Goal: Information Seeking & Learning: Learn about a topic

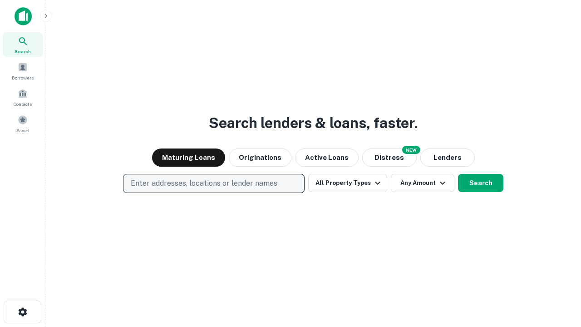
click at [213, 183] on p "Enter addresses, locations or lender names" at bounding box center [204, 183] width 146 height 11
type input "**********"
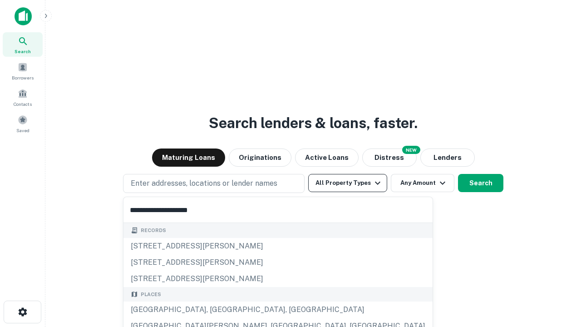
click at [217, 309] on div "[GEOGRAPHIC_DATA], [GEOGRAPHIC_DATA], [GEOGRAPHIC_DATA]" at bounding box center [277, 309] width 309 height 16
click at [347, 183] on button "All Property Types" at bounding box center [347, 183] width 79 height 18
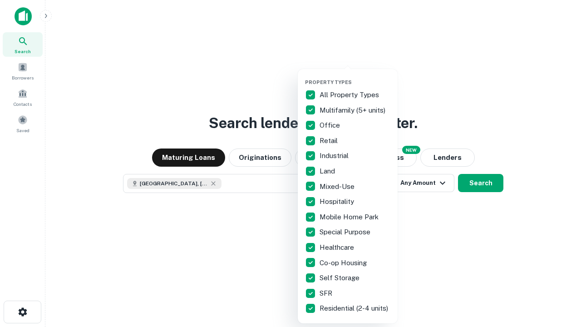
click at [355, 76] on button "button" at bounding box center [355, 76] width 100 height 0
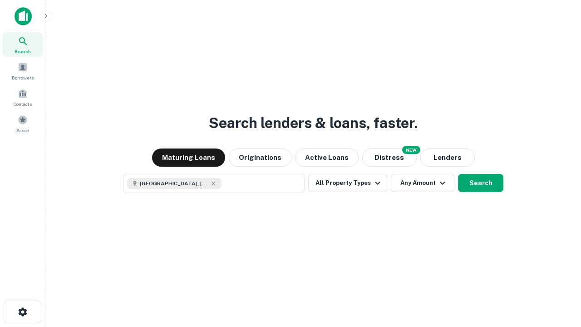
scroll to position [15, 0]
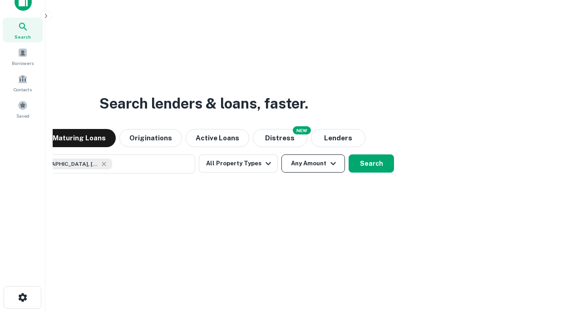
click at [281, 154] on button "Any Amount" at bounding box center [312, 163] width 63 height 18
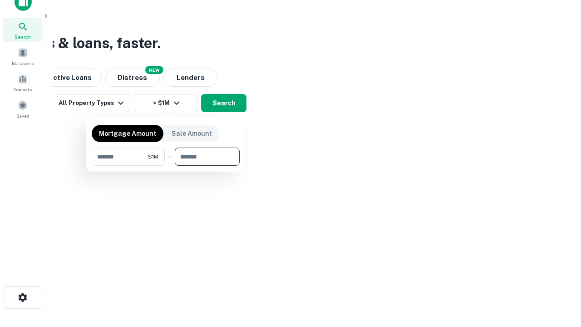
type input "*******"
click at [166, 166] on button "button" at bounding box center [166, 166] width 148 height 0
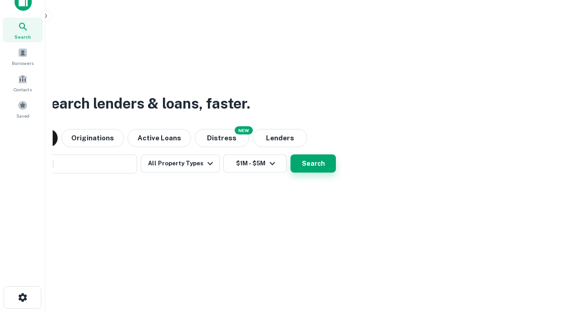
click at [290, 154] on button "Search" at bounding box center [312, 163] width 45 height 18
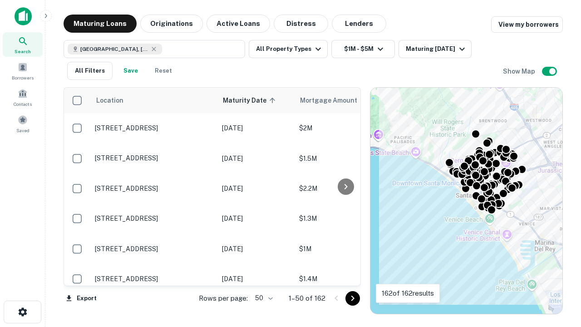
click at [262, 298] on body "Search Borrowers Contacts Saved Maturing Loans Originations Active Loans Distre…" at bounding box center [290, 163] width 581 height 327
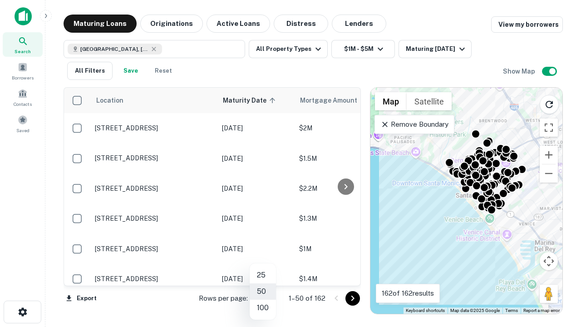
click at [263, 275] on li "25" at bounding box center [262, 275] width 26 height 16
